Goal: Navigation & Orientation: Find specific page/section

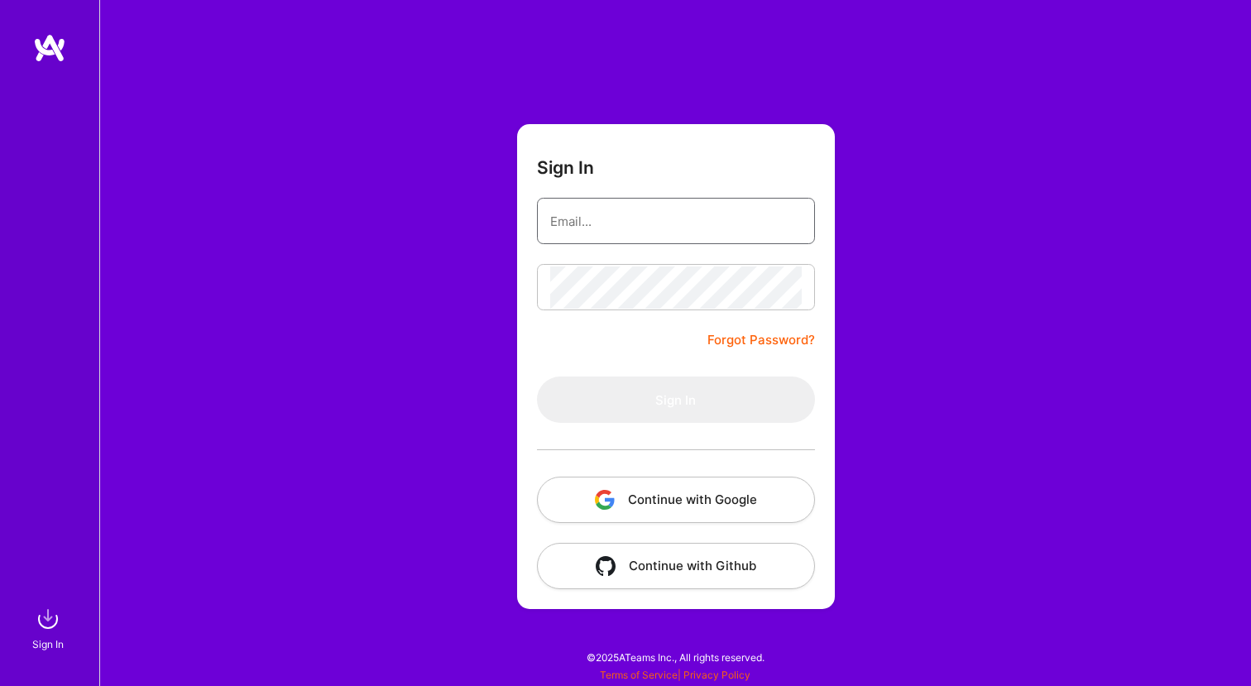
click at [617, 218] on input "email" at bounding box center [675, 221] width 251 height 42
type input "[EMAIL_ADDRESS][DOMAIN_NAME]"
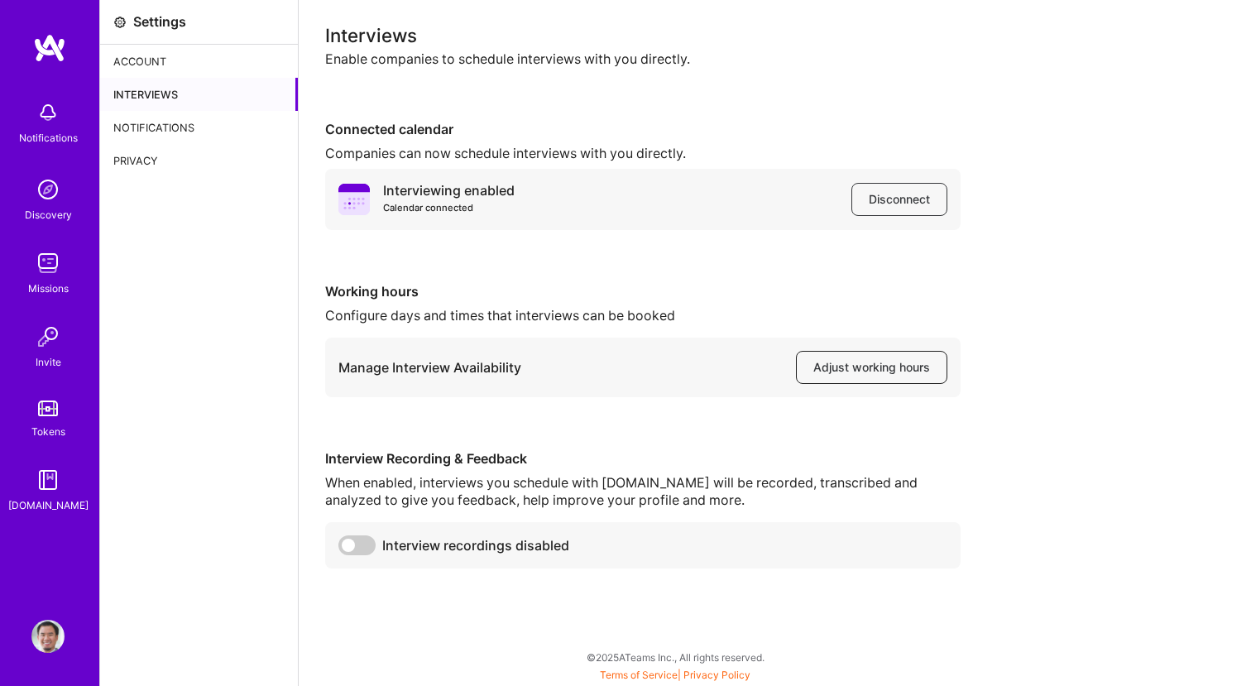
click at [867, 366] on span "Adjust working hours" at bounding box center [871, 367] width 117 height 17
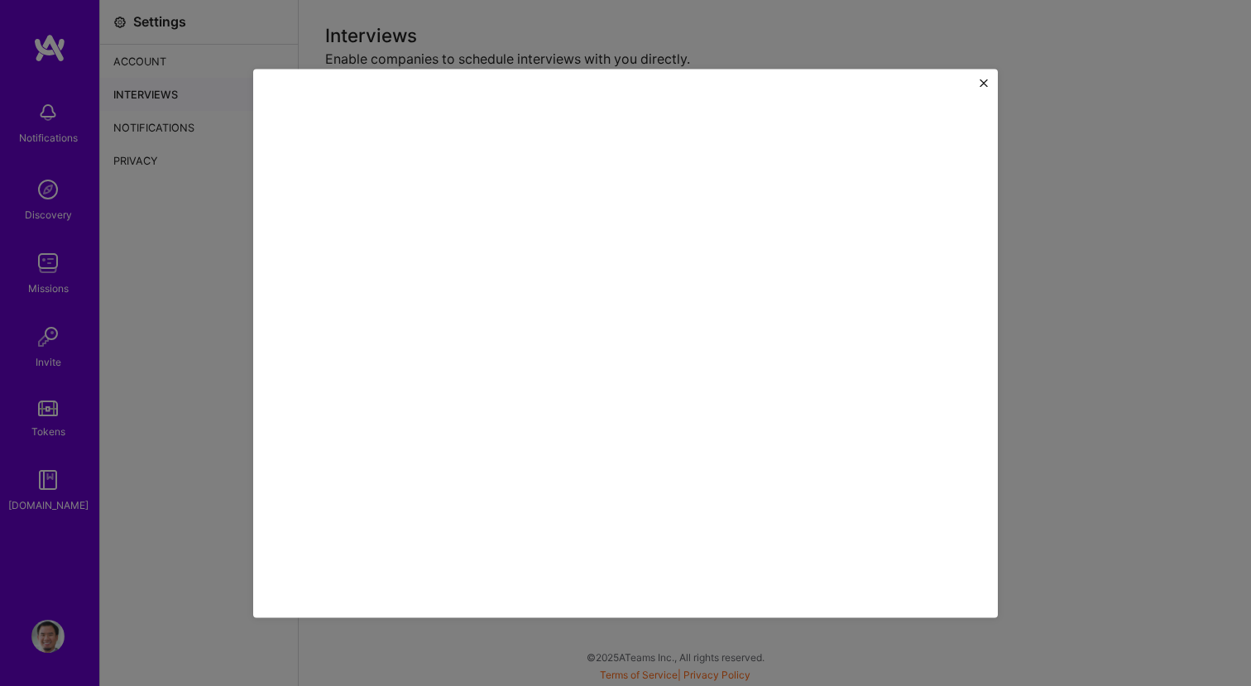
click at [984, 80] on img "Close" at bounding box center [983, 83] width 8 height 8
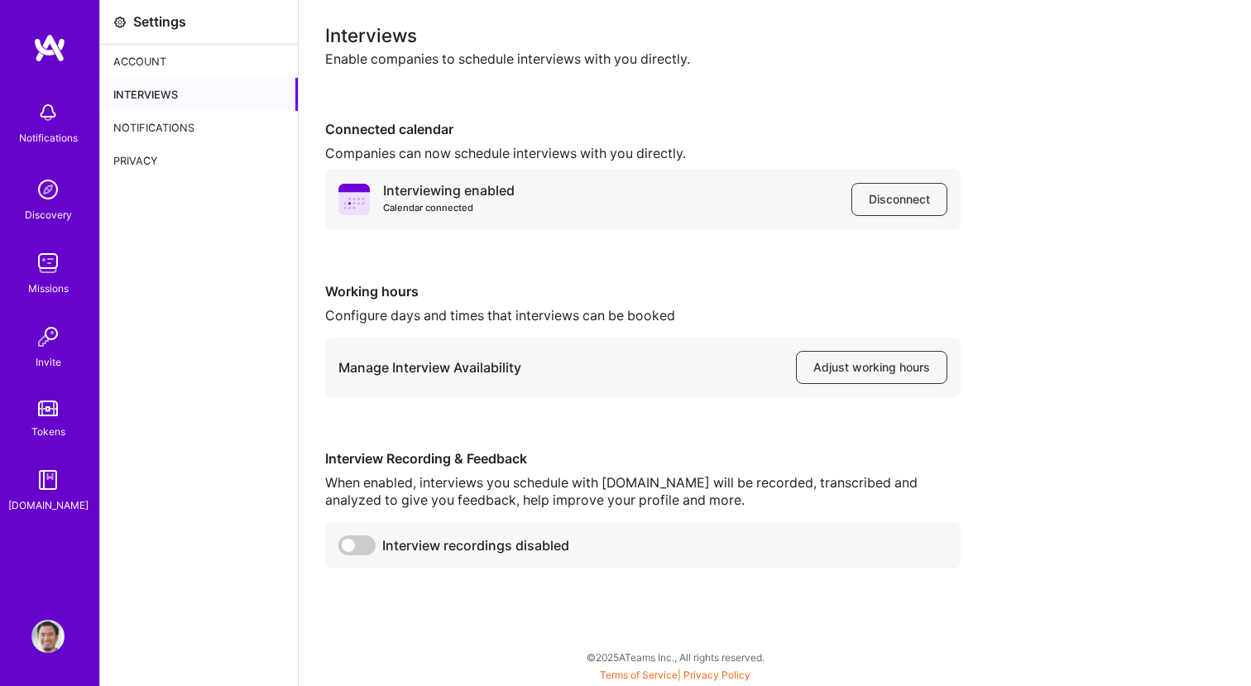
click at [1057, 276] on div "Interviews Enable companies to schedule interviews with you directly. Connected…" at bounding box center [774, 297] width 899 height 542
click at [68, 114] on div "Notifications" at bounding box center [48, 121] width 103 height 57
click at [55, 260] on img at bounding box center [47, 262] width 33 height 33
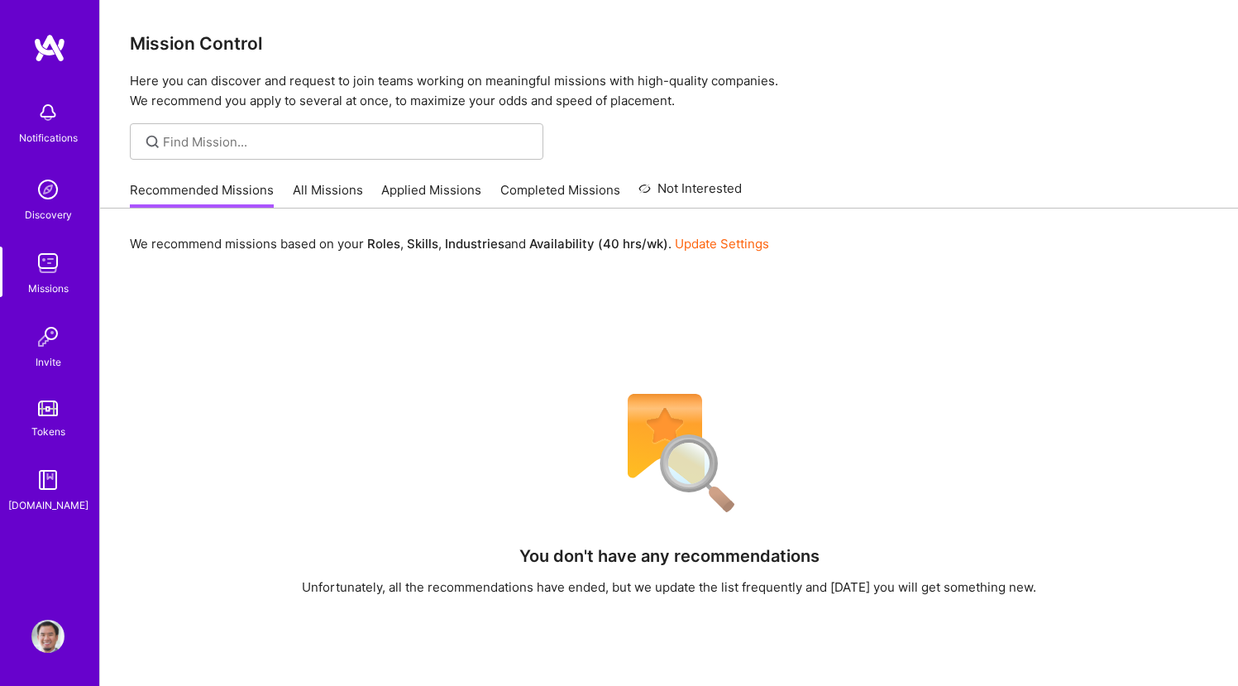
click at [430, 191] on link "Applied Missions" at bounding box center [431, 194] width 100 height 27
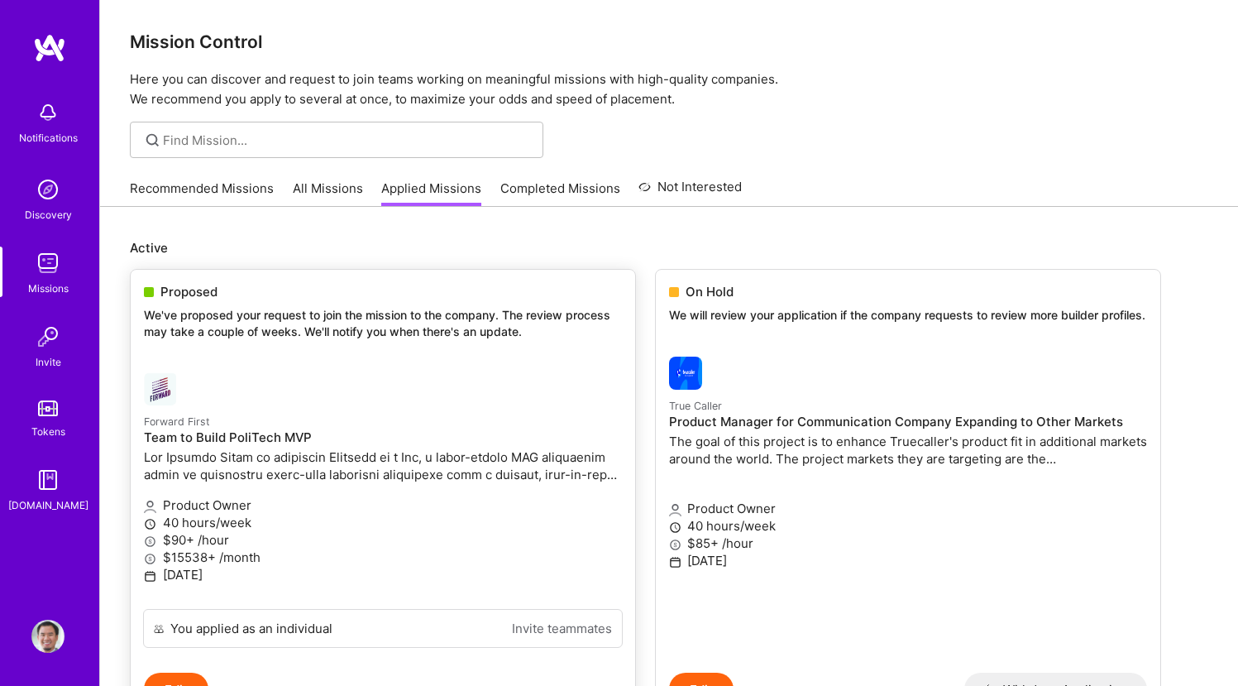
scroll to position [3, 0]
click at [41, 419] on link "Tokens" at bounding box center [48, 417] width 103 height 46
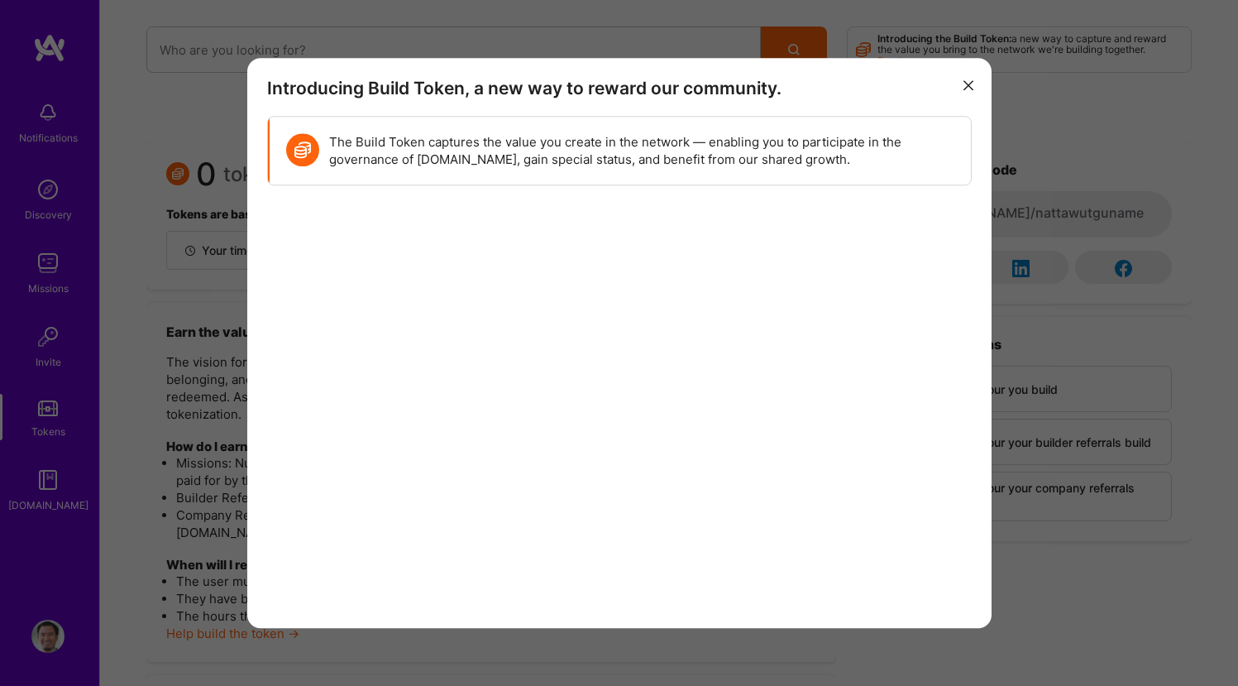
click at [1051, 149] on div "Introducing Build Token, a new way to reward our community. The Build Token cap…" at bounding box center [619, 343] width 1238 height 686
